Goal: Task Accomplishment & Management: Use online tool/utility

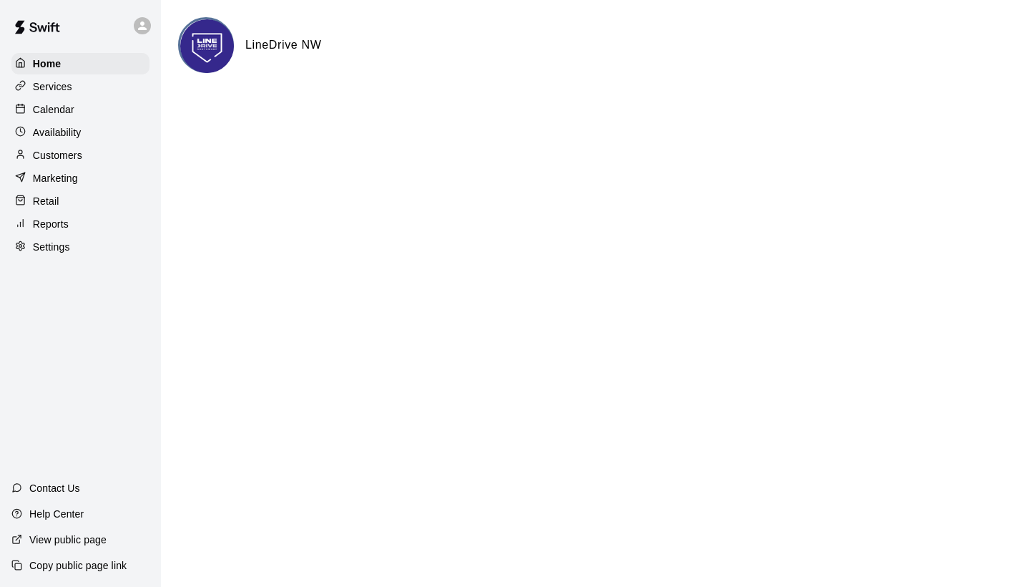
click at [58, 155] on p "Customers" at bounding box center [57, 155] width 49 height 14
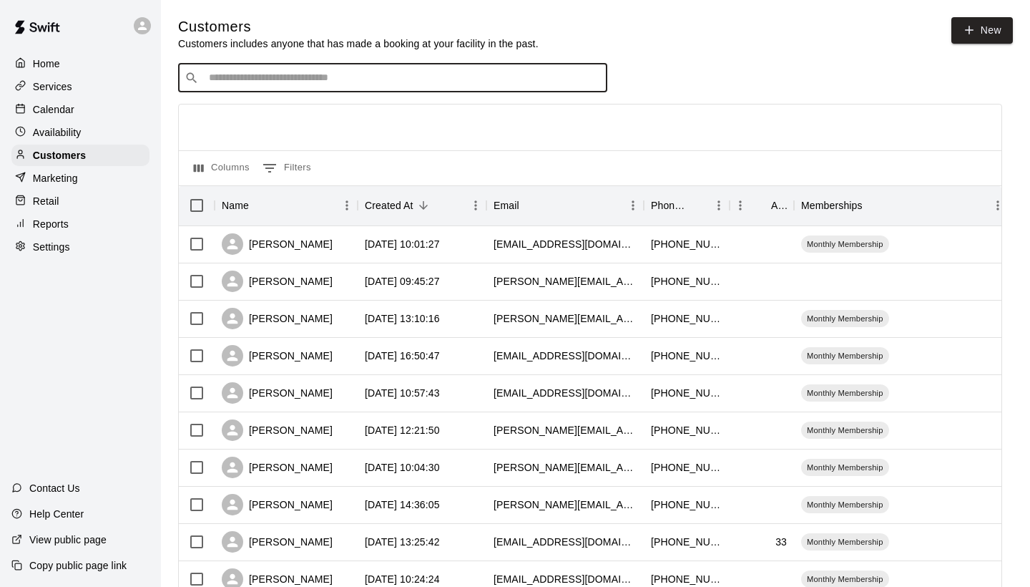
click at [381, 82] on input "Search customers by name or email" at bounding box center [403, 78] width 396 height 14
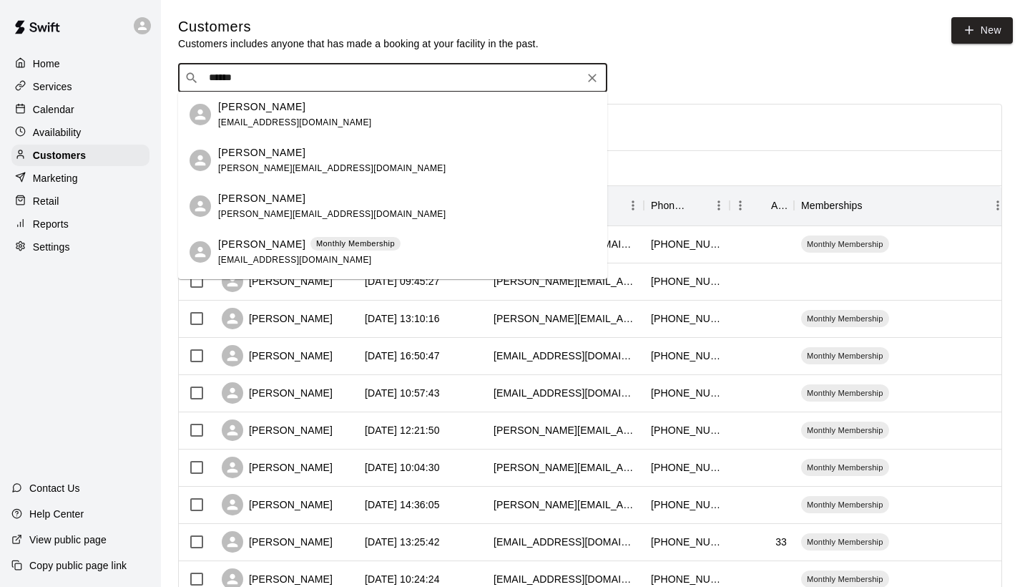
type input "*******"
click at [265, 112] on p "[PERSON_NAME]" at bounding box center [261, 106] width 87 height 15
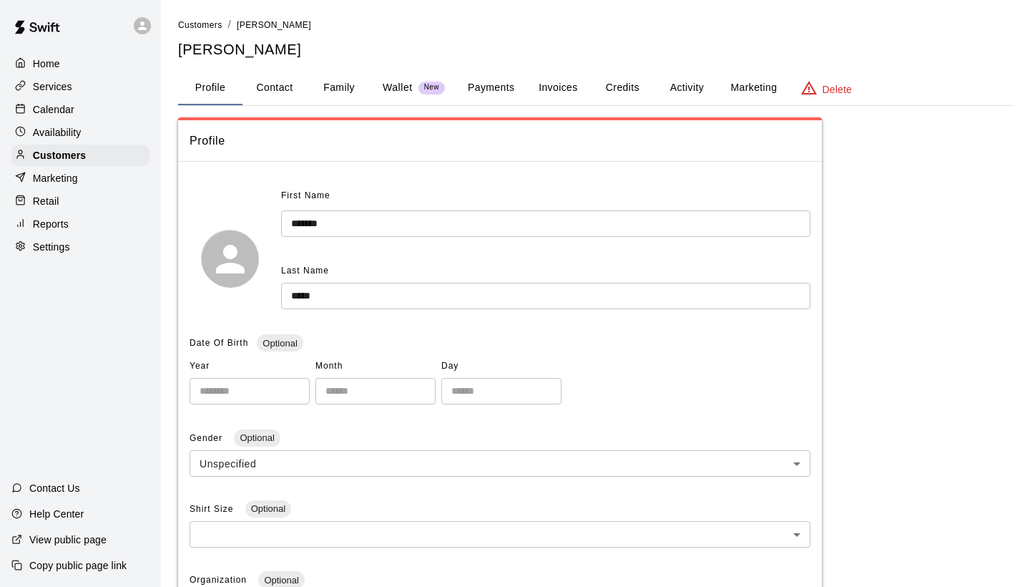
click at [544, 92] on button "Invoices" at bounding box center [558, 88] width 64 height 34
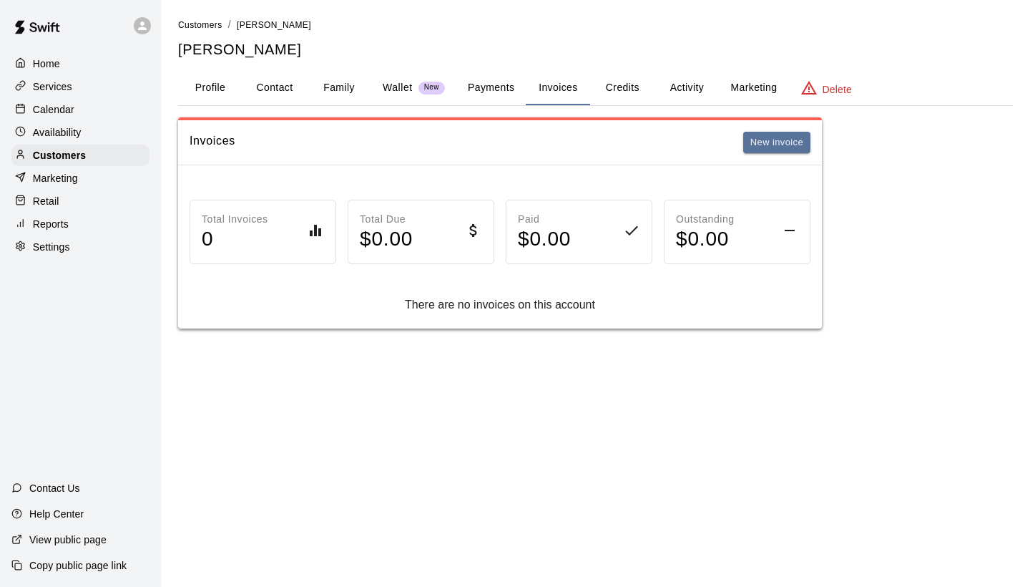
click at [508, 89] on button "Payments" at bounding box center [490, 88] width 69 height 34
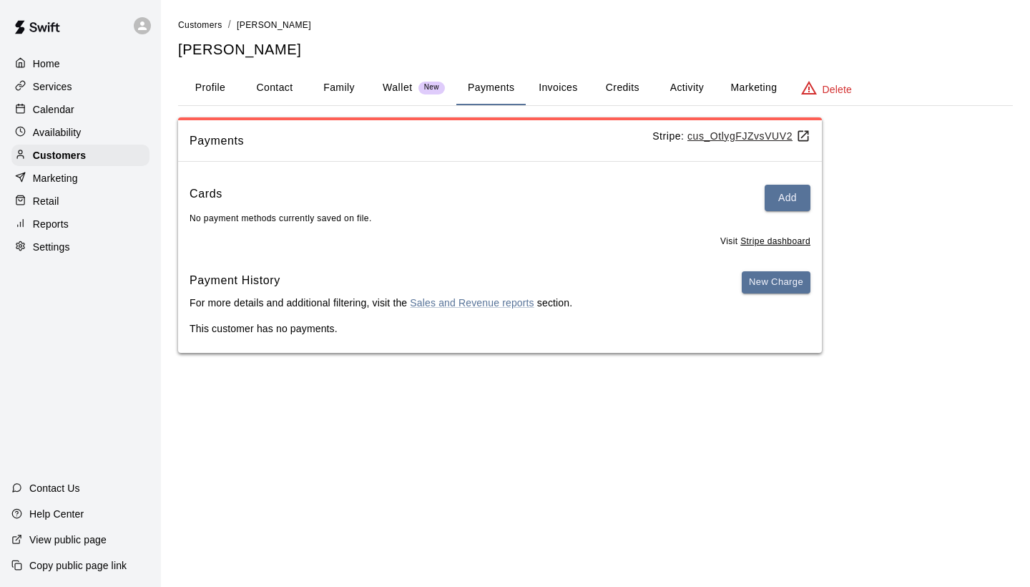
click at [675, 88] on button "Activity" at bounding box center [687, 88] width 64 height 34
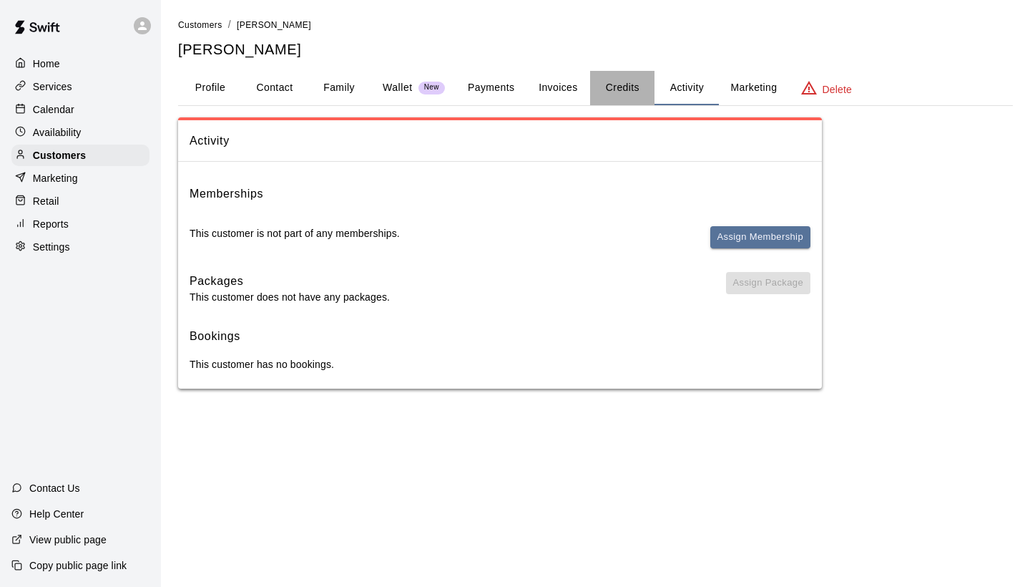
click at [626, 91] on button "Credits" at bounding box center [622, 88] width 64 height 34
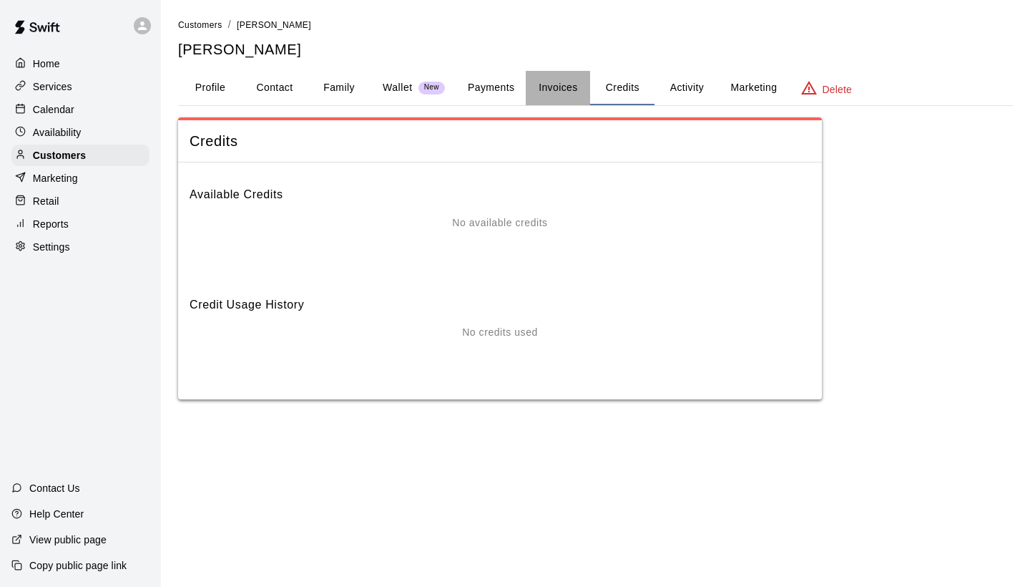
click at [557, 92] on button "Invoices" at bounding box center [558, 88] width 64 height 34
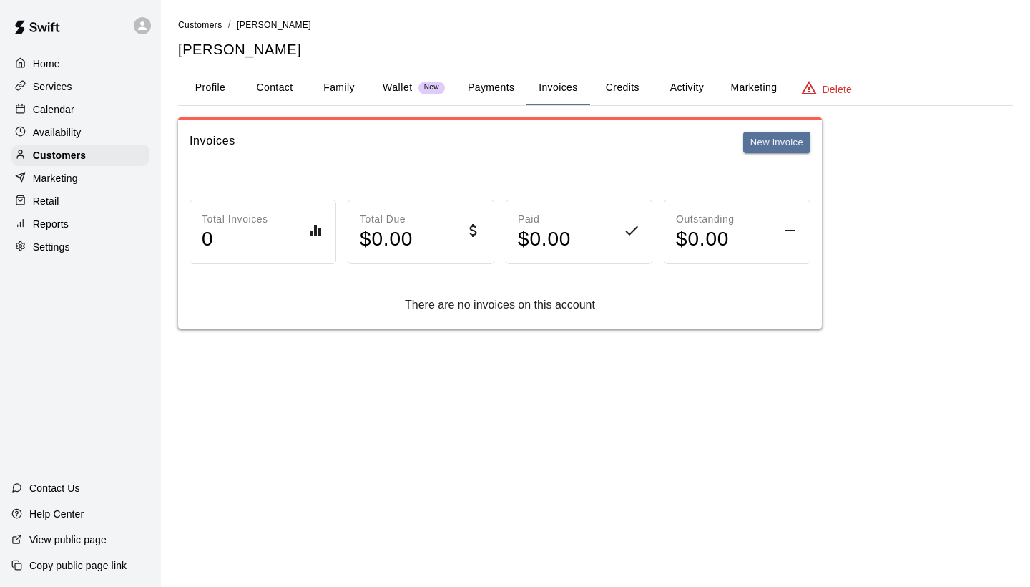
click at [497, 90] on button "Payments" at bounding box center [490, 88] width 69 height 34
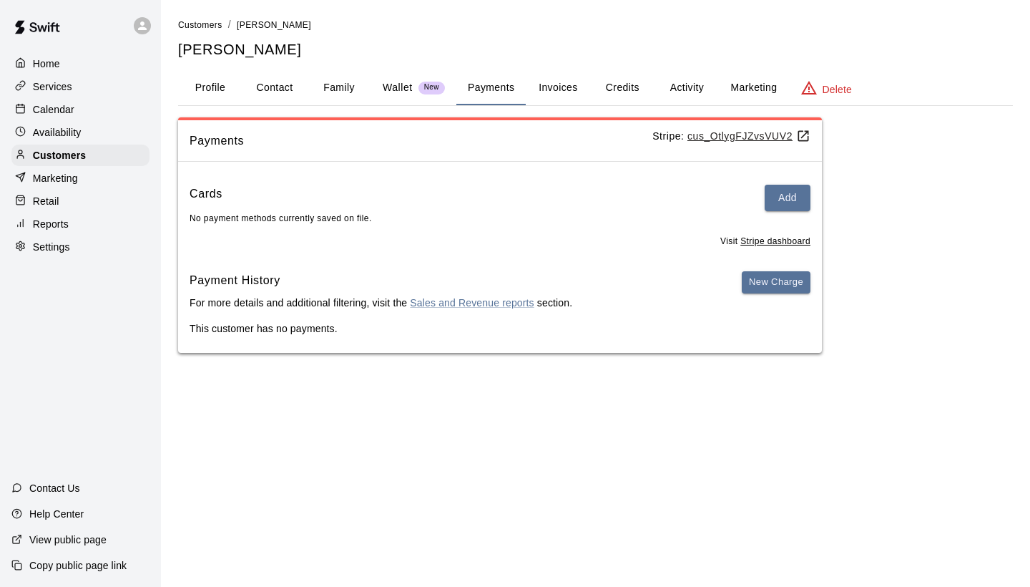
click at [749, 241] on u "Stripe dashboard" at bounding box center [775, 241] width 70 height 10
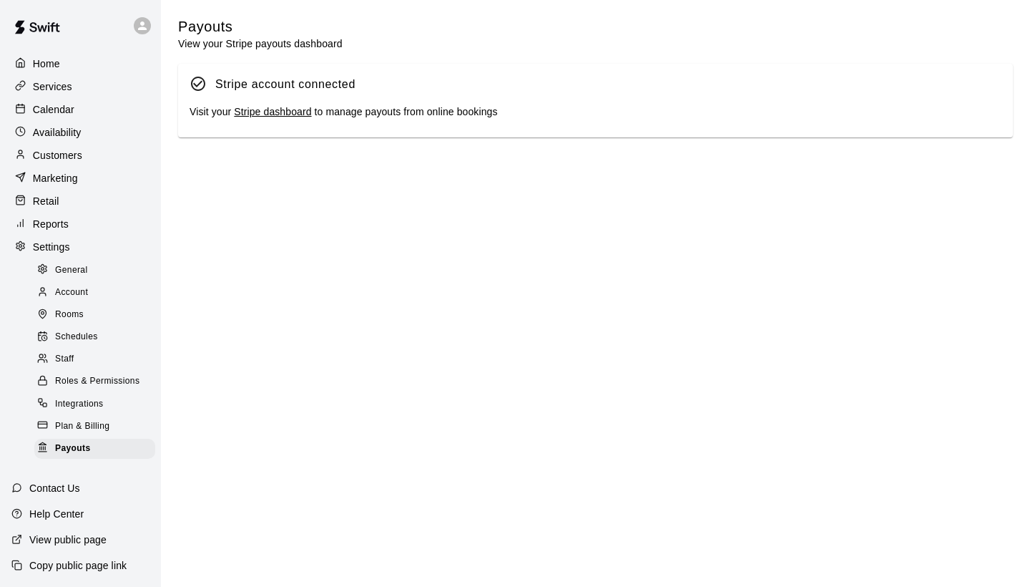
click at [290, 107] on link "Stripe dashboard" at bounding box center [272, 111] width 77 height 11
click at [299, 111] on link "Stripe dashboard" at bounding box center [272, 111] width 77 height 11
click at [69, 219] on div "Reports" at bounding box center [80, 223] width 138 height 21
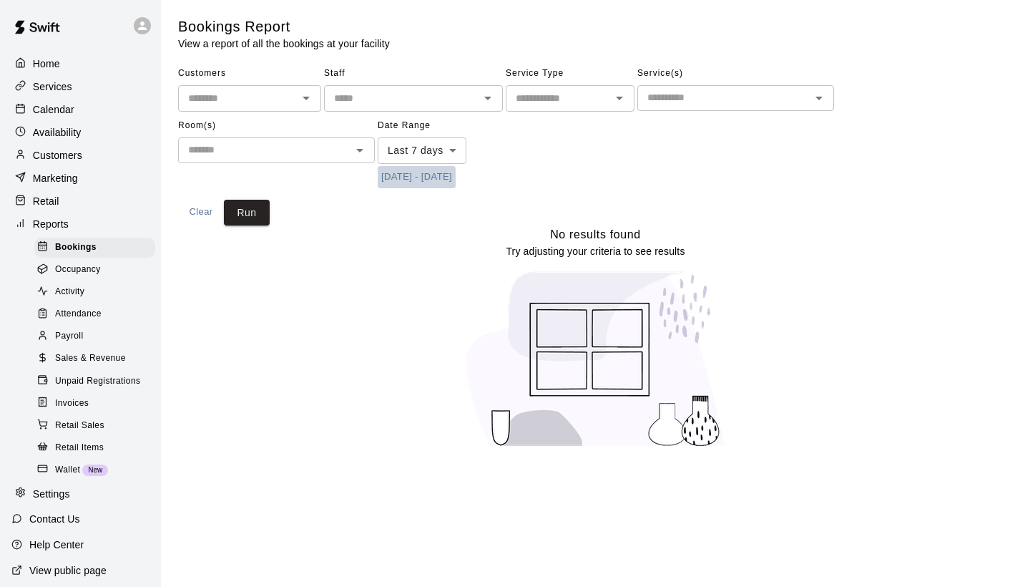
click at [444, 175] on button "[DATE] - [DATE]" at bounding box center [417, 177] width 78 height 22
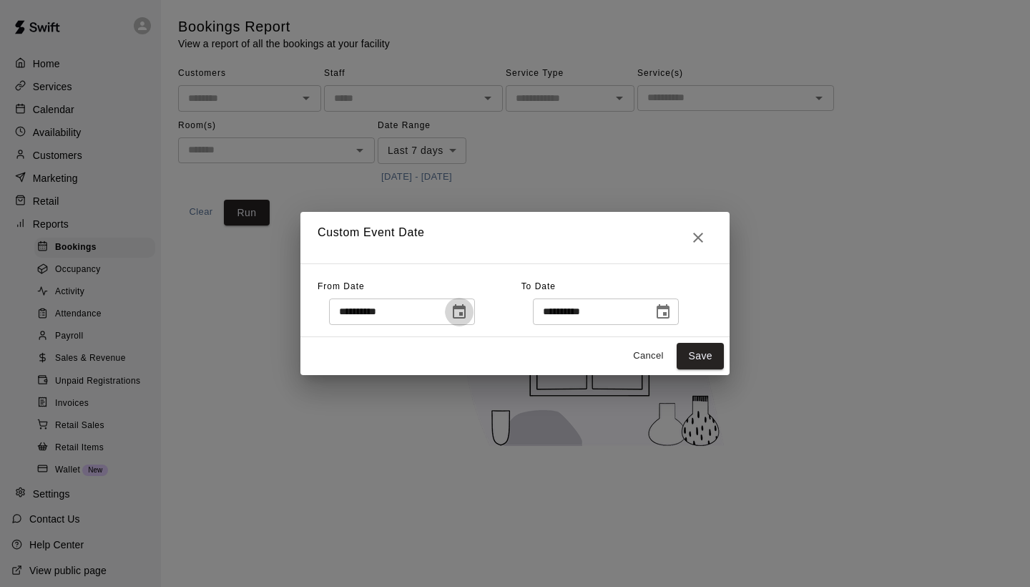
click at [468, 309] on icon "Choose date, selected date is Oct 6, 2025" at bounding box center [459, 311] width 17 height 17
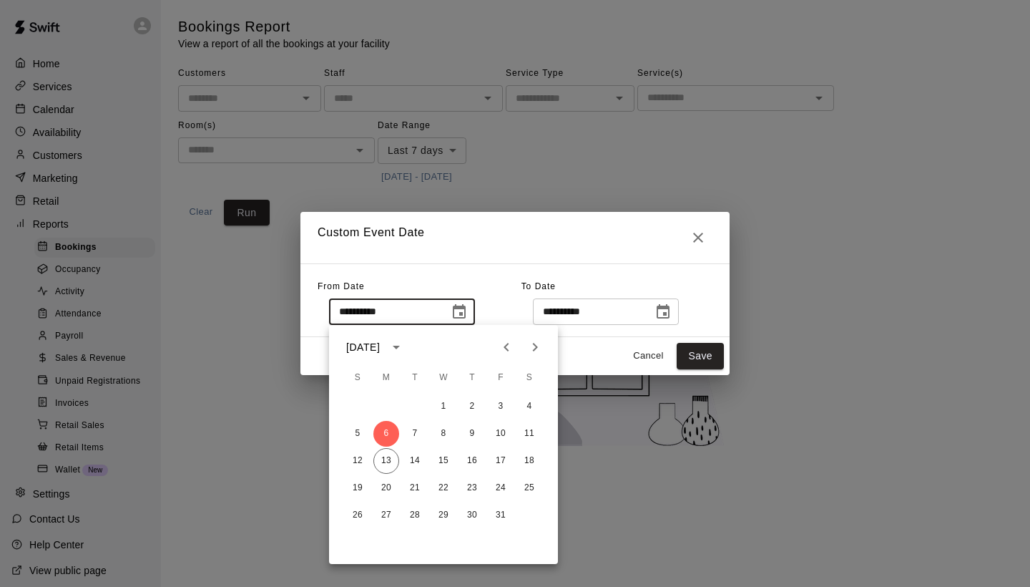
click at [400, 346] on icon "calendar view is open, switch to year view" at bounding box center [396, 348] width 7 height 4
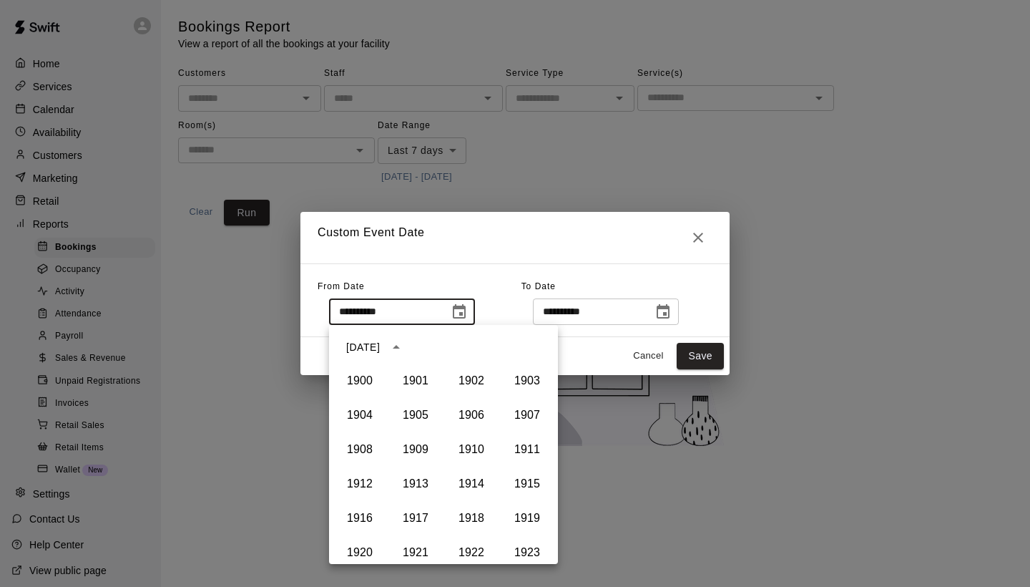
scroll to position [981, 0]
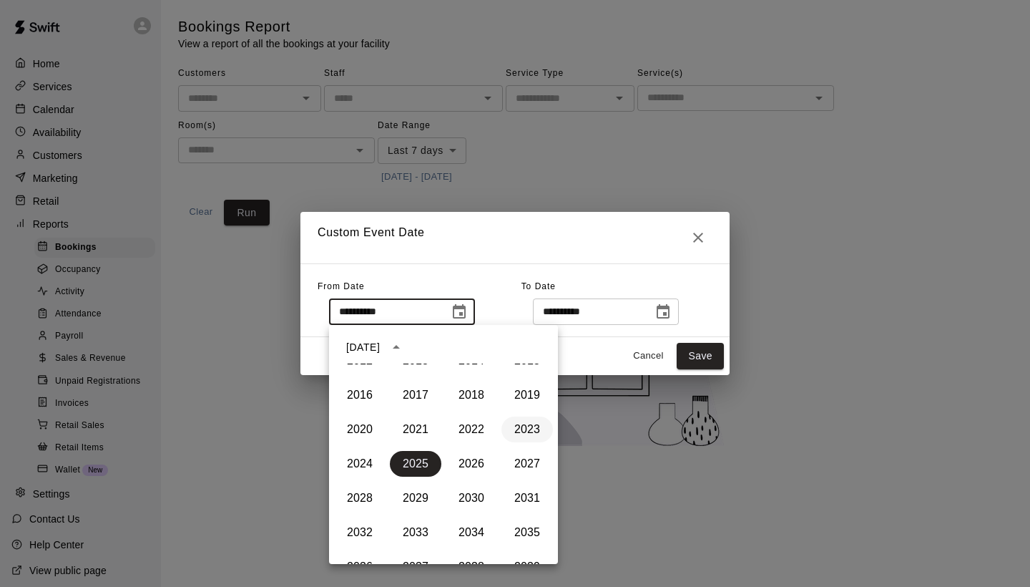
click at [515, 427] on button "2023" at bounding box center [527, 429] width 52 height 26
type input "**********"
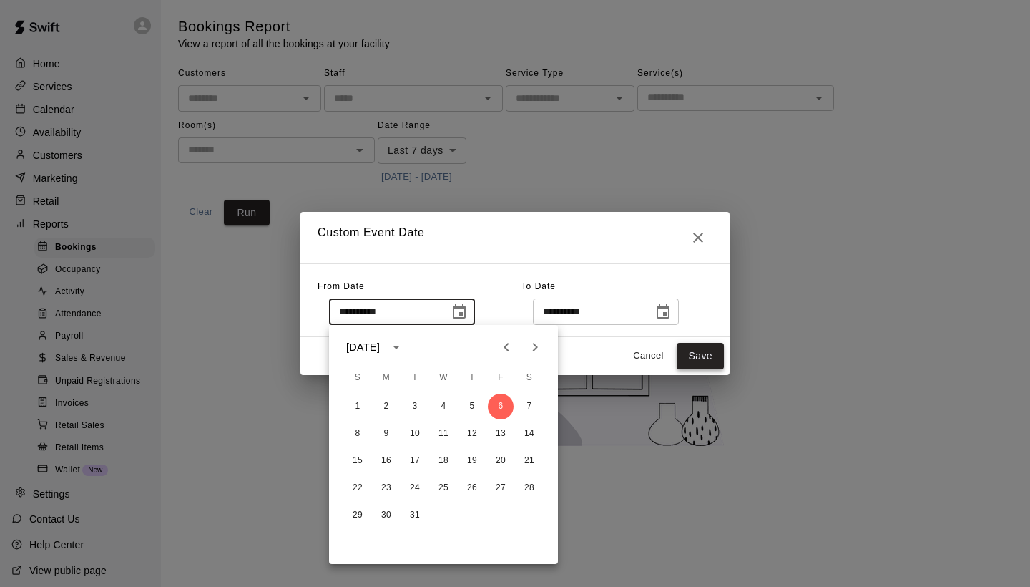
click at [717, 355] on button "Save" at bounding box center [700, 356] width 47 height 26
type input "******"
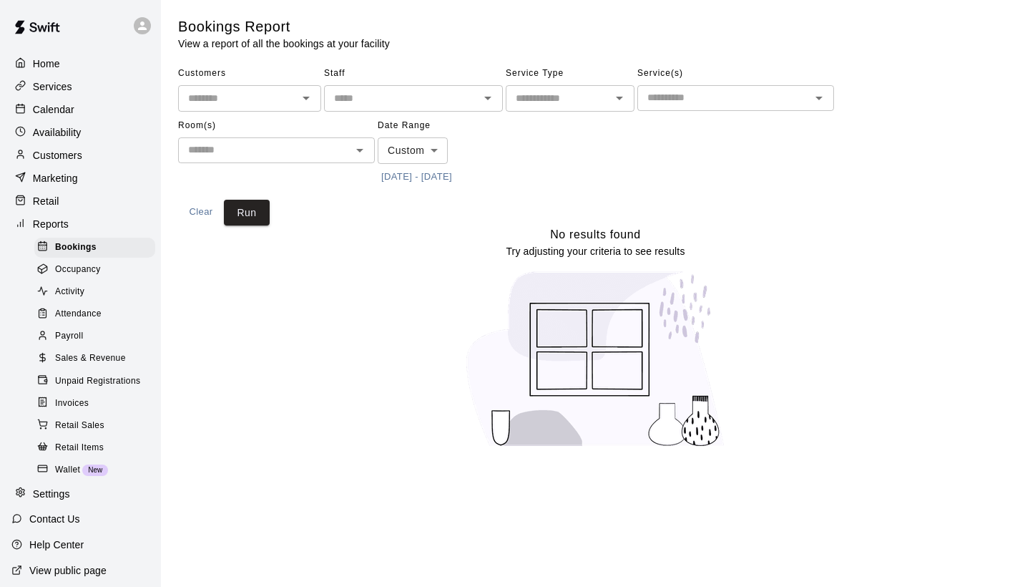
click at [271, 99] on input "text" at bounding box center [237, 98] width 111 height 18
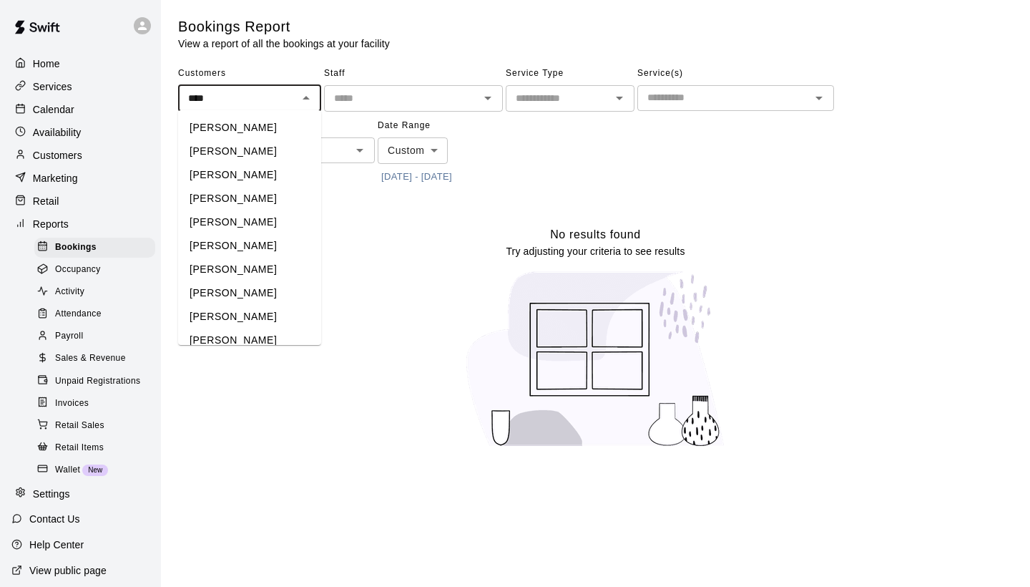
click at [249, 145] on li "[PERSON_NAME]" at bounding box center [249, 151] width 143 height 24
type input "**********"
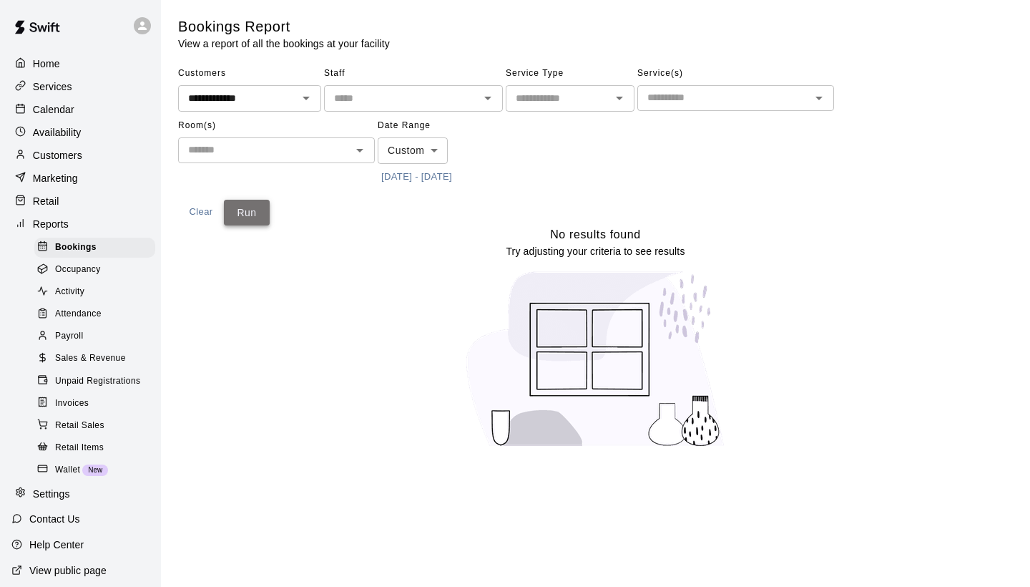
click at [260, 207] on button "Run" at bounding box center [247, 213] width 46 height 26
